Goal: Task Accomplishment & Management: Use online tool/utility

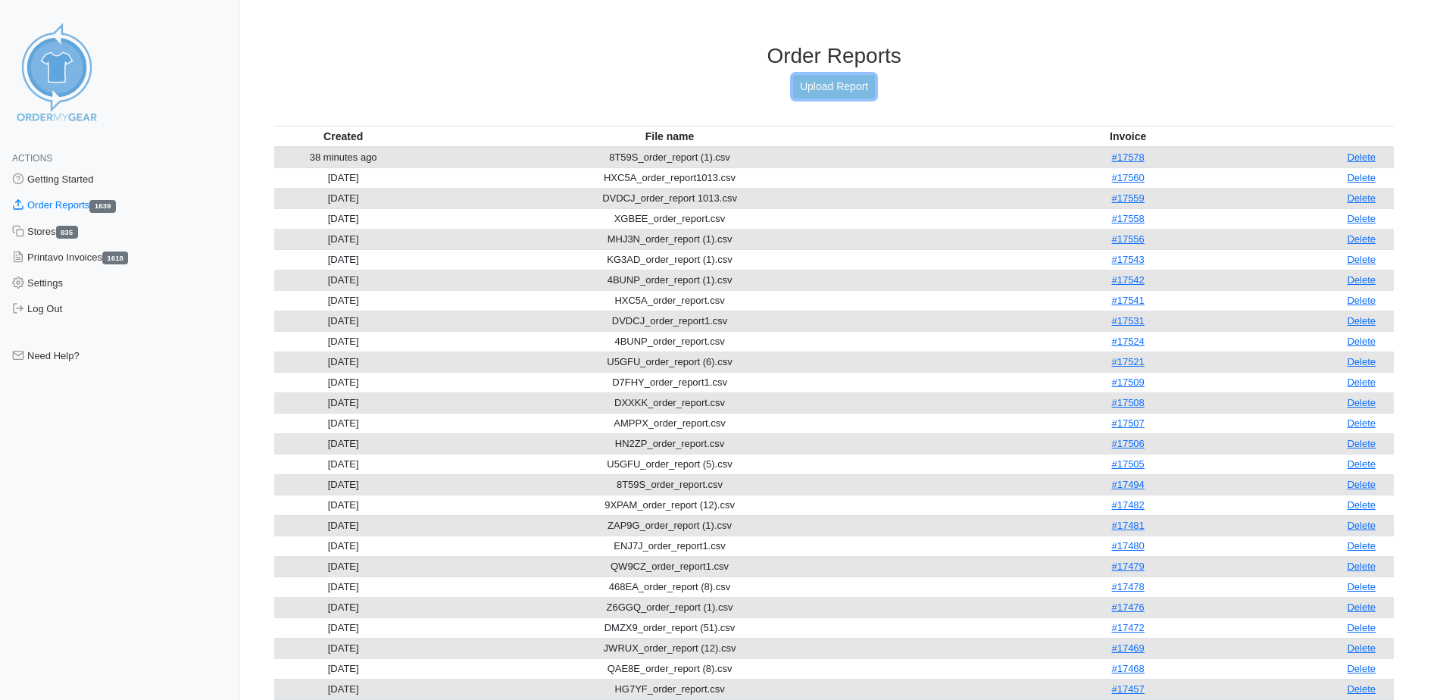
click at [846, 84] on link "Upload Report" at bounding box center [834, 86] width 82 height 23
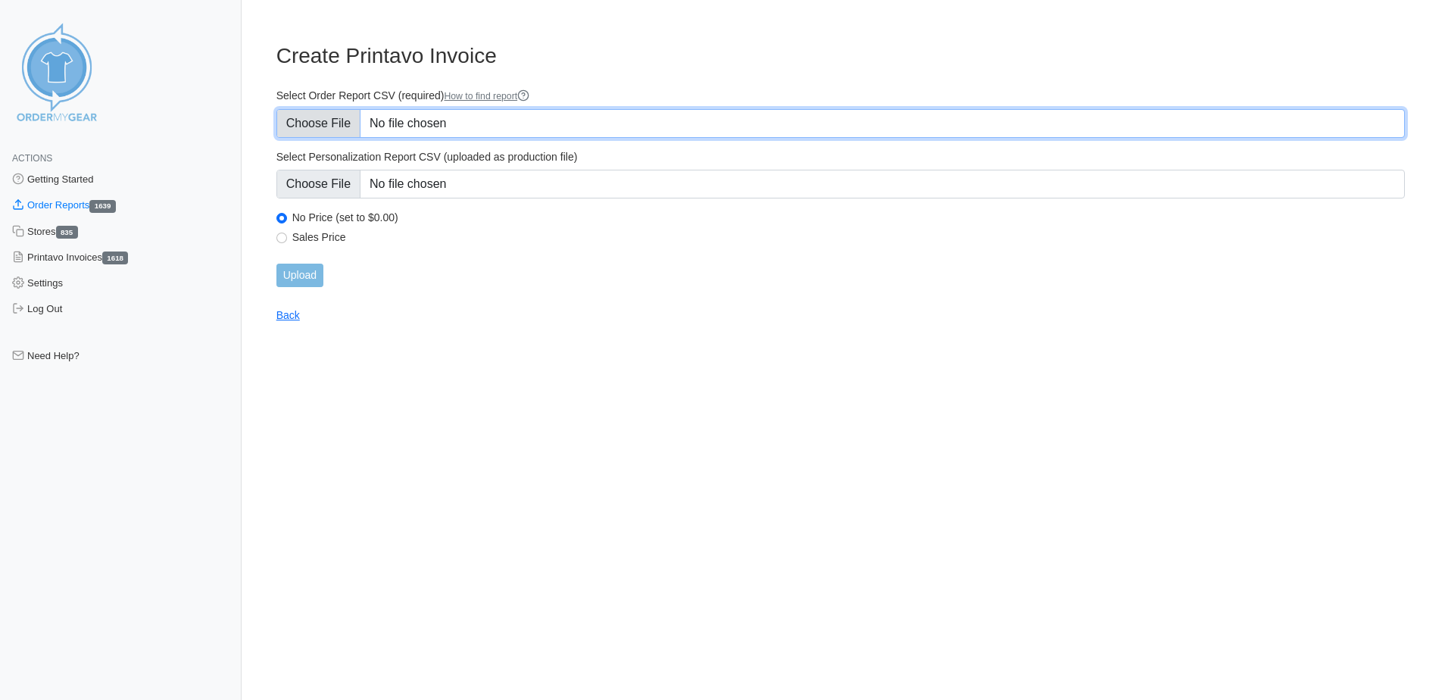
click at [418, 120] on input "Select Order Report CSV (required) How to find report" at bounding box center [840, 123] width 1128 height 29
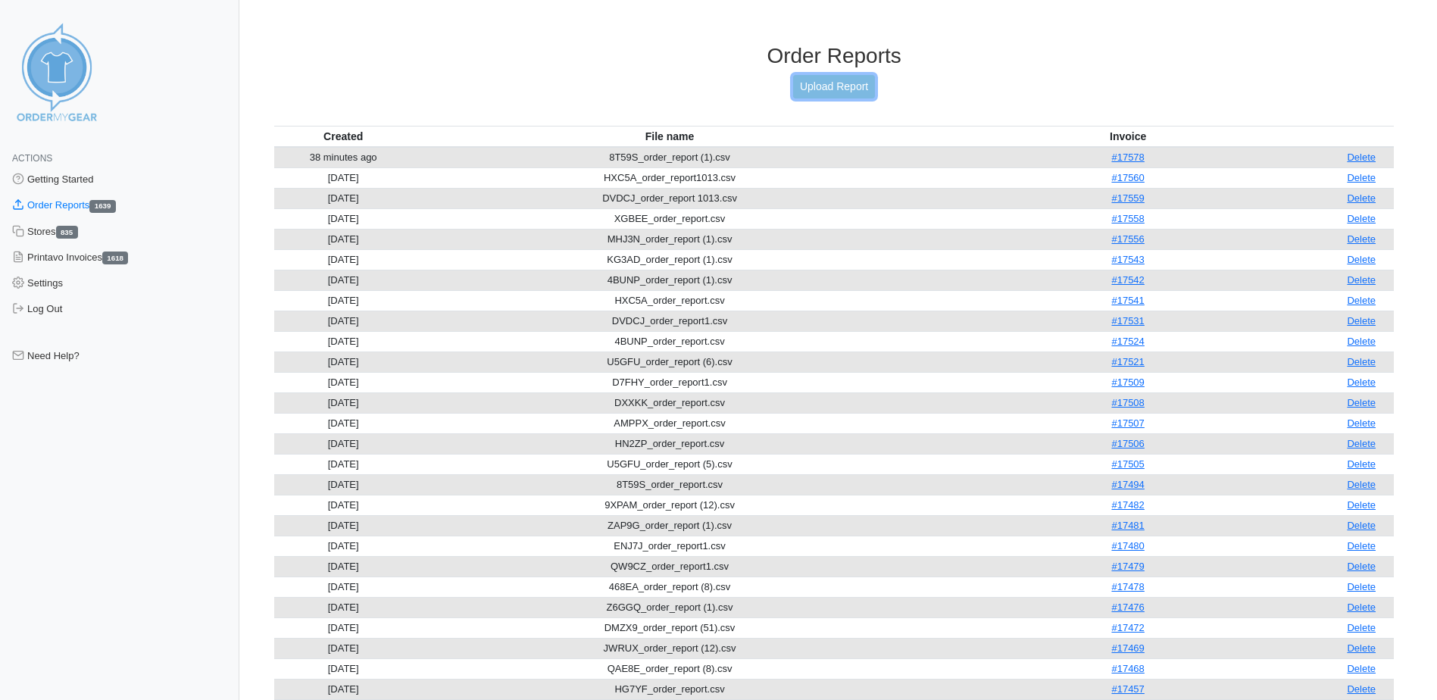
click at [847, 76] on link "Upload Report" at bounding box center [834, 86] width 82 height 23
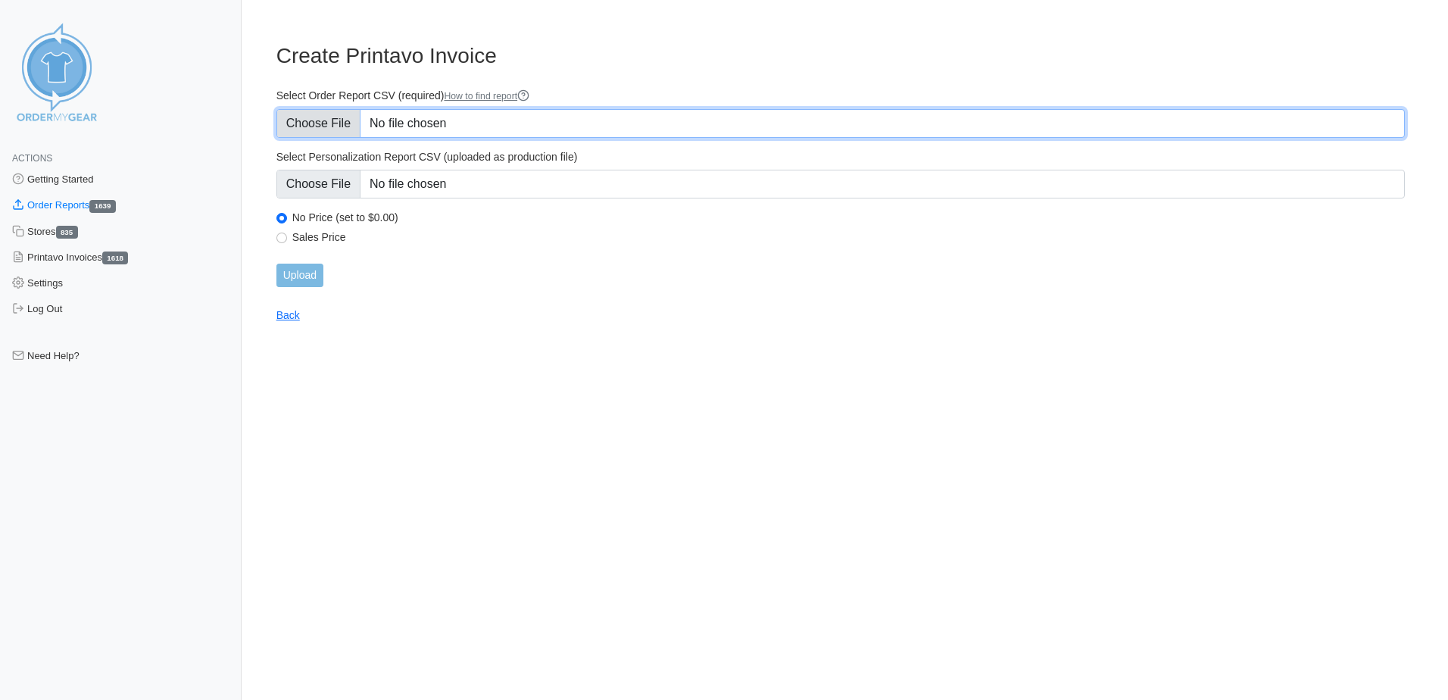
click at [348, 133] on input "Select Order Report CSV (required) How to find report" at bounding box center [840, 123] width 1128 height 29
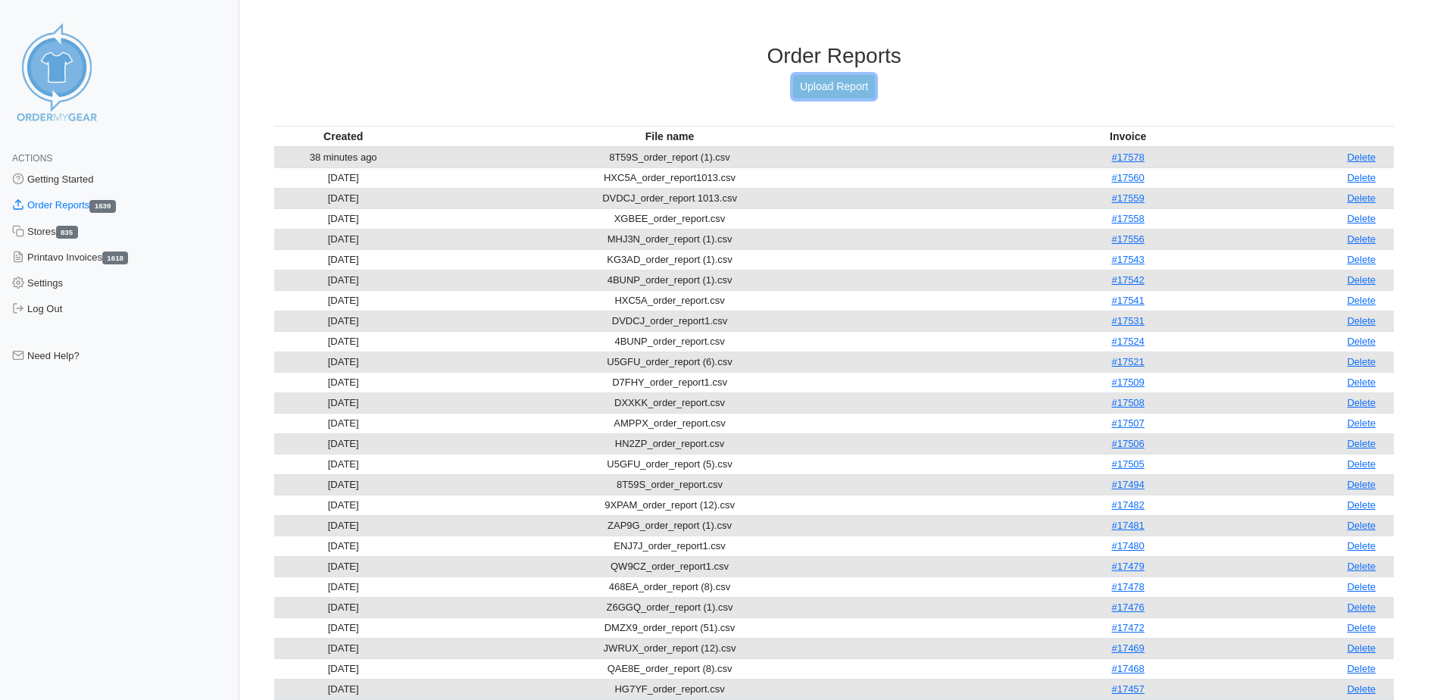
click at [844, 87] on link "Upload Report" at bounding box center [834, 86] width 82 height 23
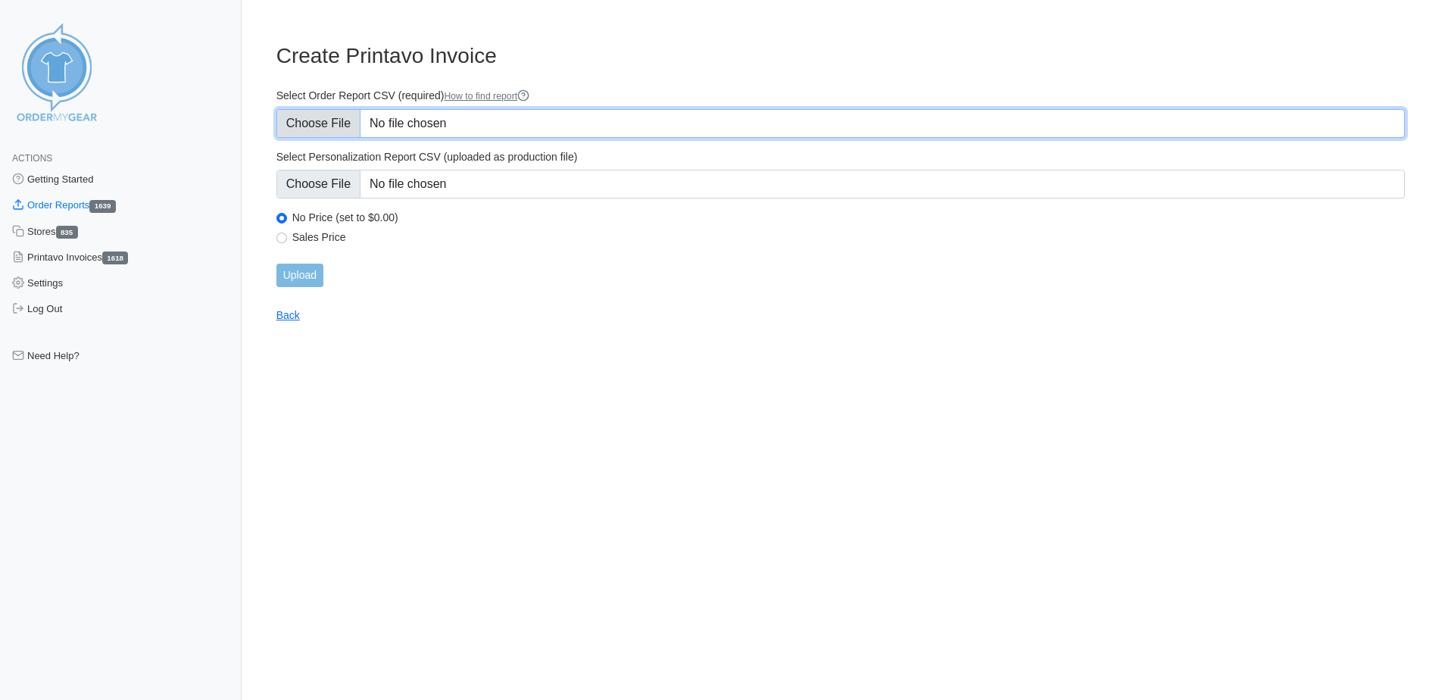
click at [482, 123] on input "Select Order Report CSV (required) How to find report" at bounding box center [840, 123] width 1128 height 29
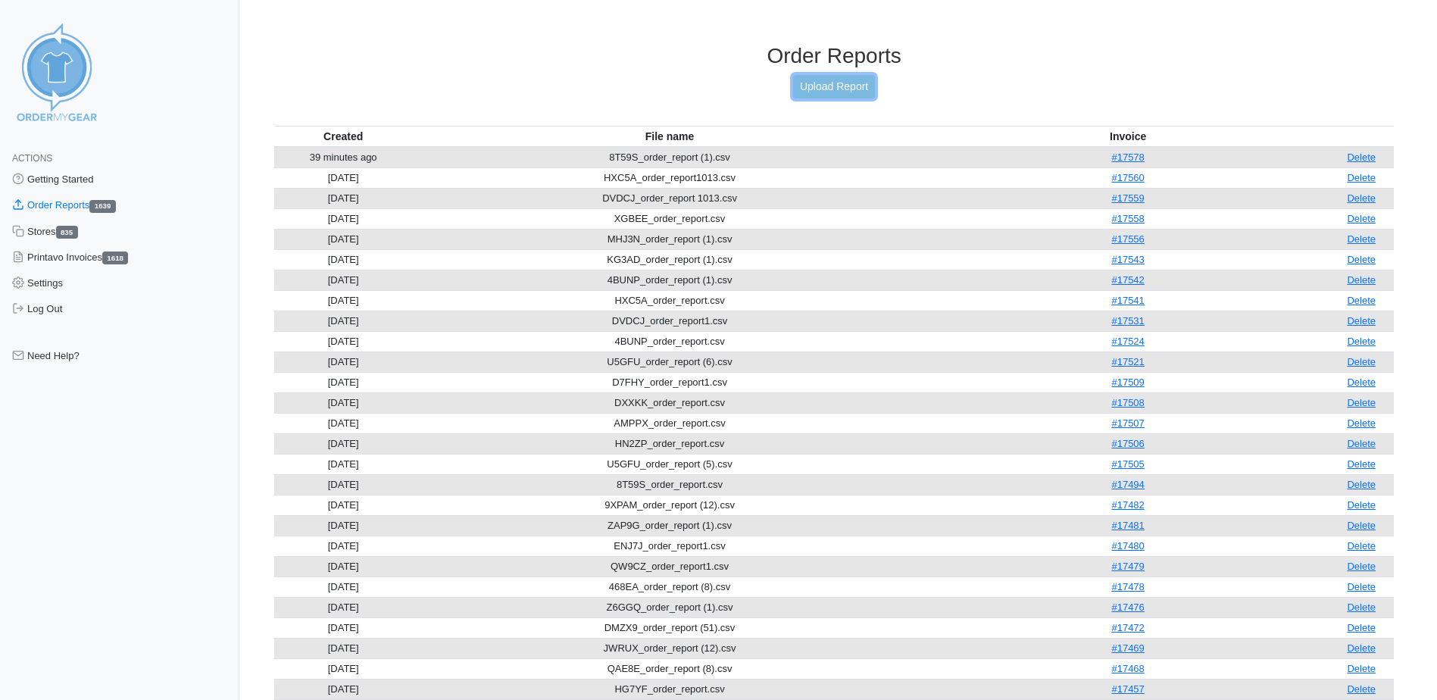
click at [834, 86] on link "Upload Report" at bounding box center [834, 86] width 82 height 23
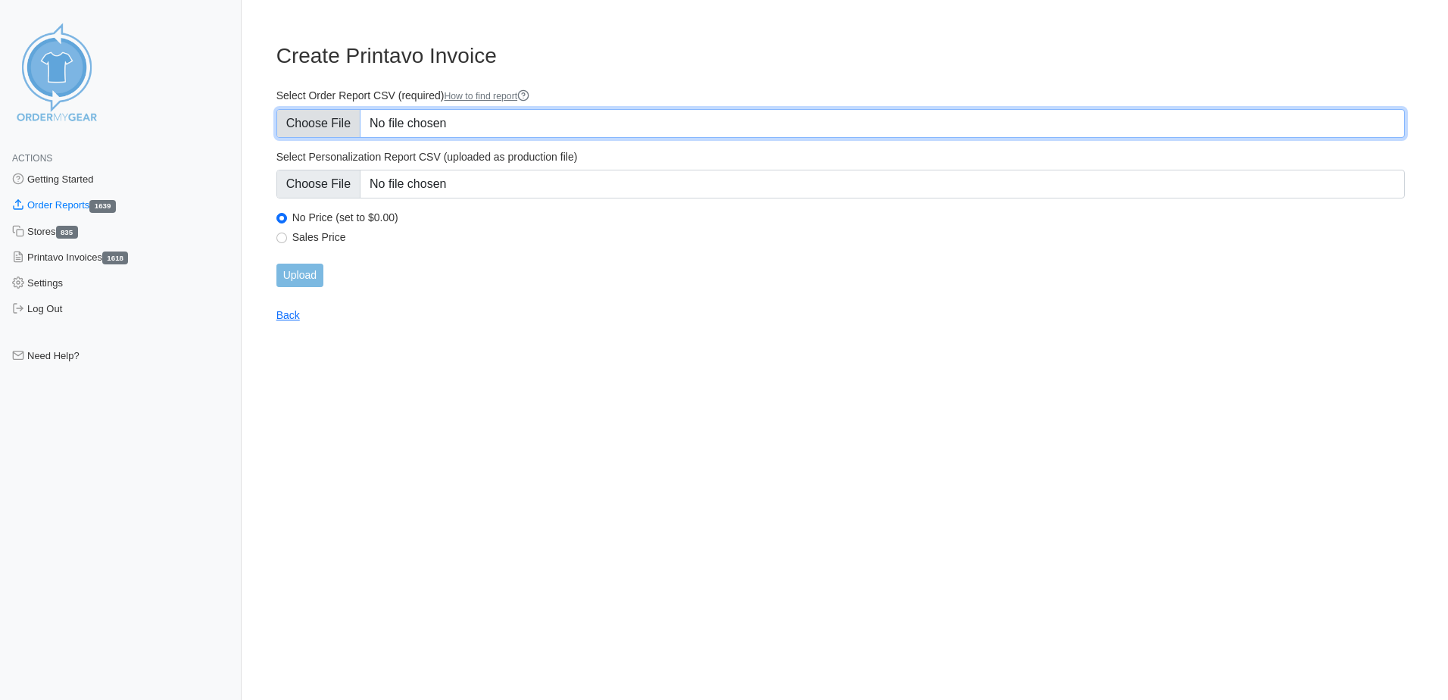
click at [454, 119] on input "Select Order Report CSV (required) How to find report" at bounding box center [840, 123] width 1128 height 29
type input "C:\fakepath\2SMQ6_order_report (14)1.csv"
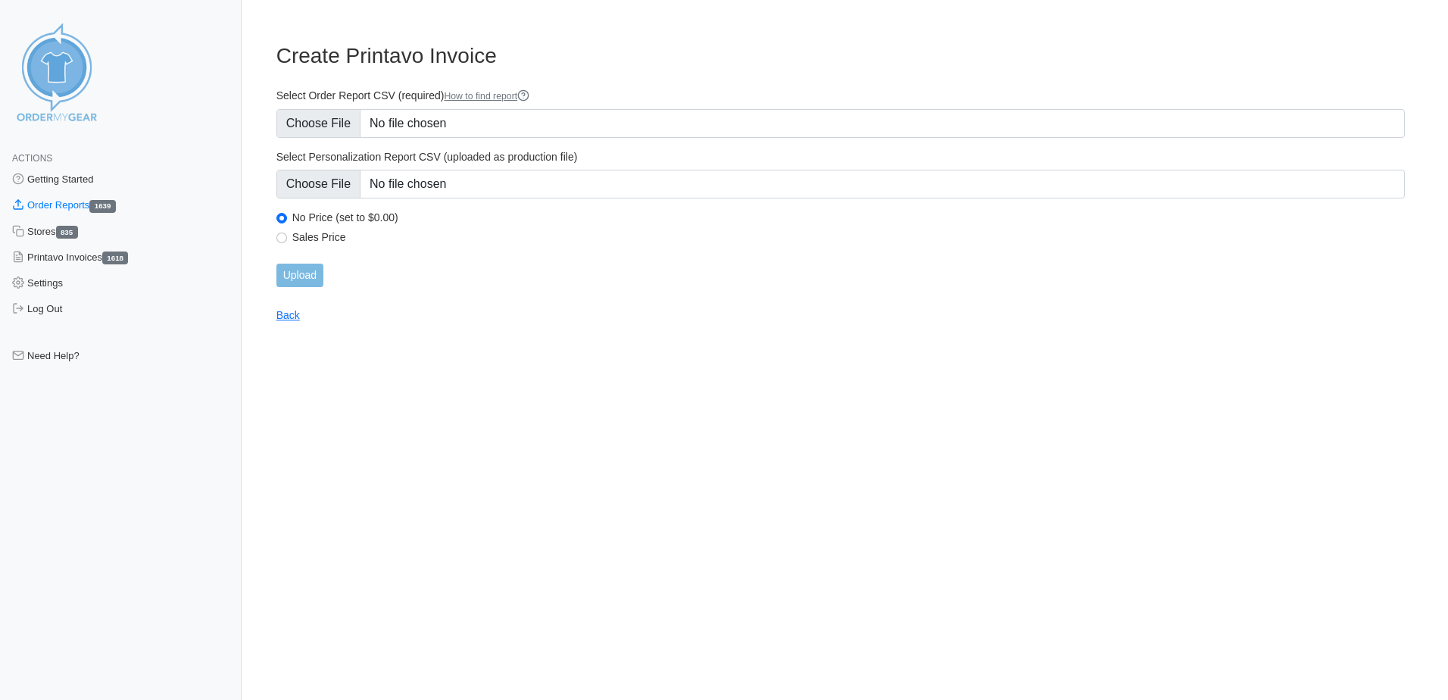
click at [322, 239] on label "Sales Price" at bounding box center [848, 237] width 1112 height 14
click at [287, 239] on input "Sales Price" at bounding box center [281, 237] width 11 height 11
radio input "true"
click at [307, 276] on input "Upload" at bounding box center [299, 275] width 47 height 23
